Goal: Find contact information: Find contact information

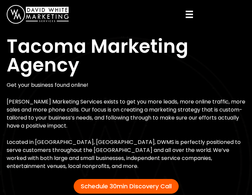
click at [0, 0] on link "Contact" at bounding box center [0, 0] width 0 height 0
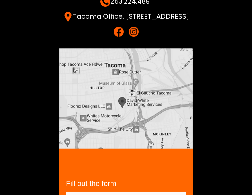
scroll to position [73, 0]
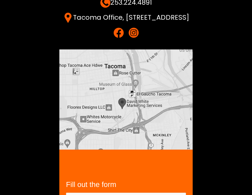
click at [119, 38] on img at bounding box center [119, 33] width 10 height 10
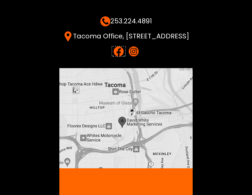
scroll to position [0, 0]
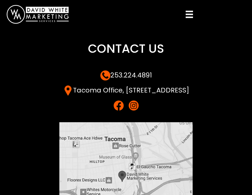
click at [0, 0] on link "Contact" at bounding box center [0, 0] width 0 height 0
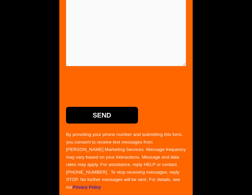
scroll to position [390, 0]
